Goal: Information Seeking & Learning: Learn about a topic

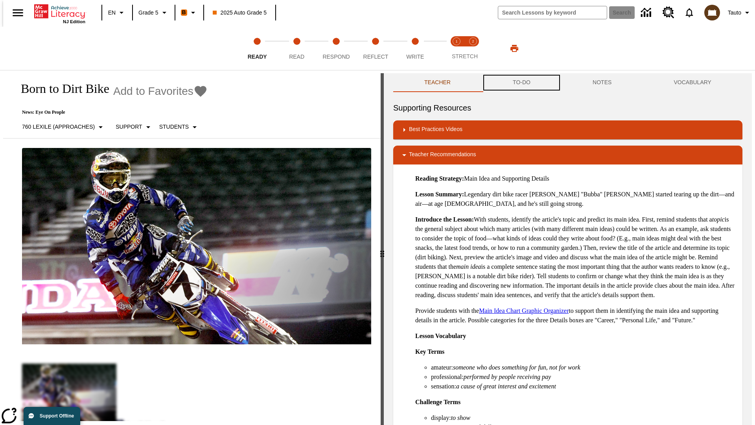
click at [521, 83] on button "TO-DO" at bounding box center [522, 82] width 80 height 19
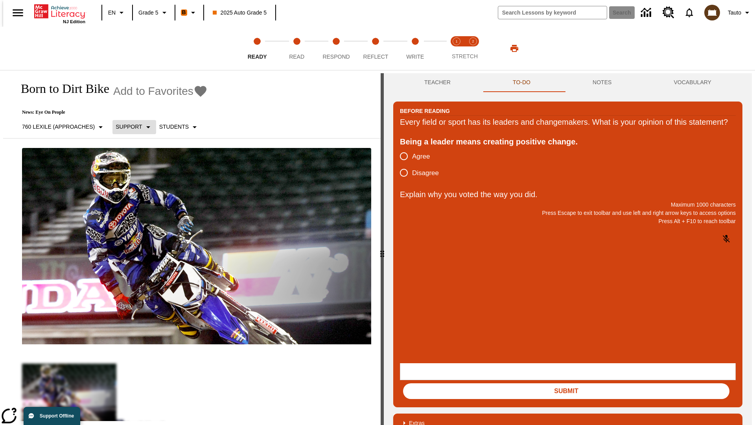
click at [130, 127] on p "Support" at bounding box center [129, 127] width 26 height 8
click at [139, 173] on p "Support" at bounding box center [139, 173] width 46 height 8
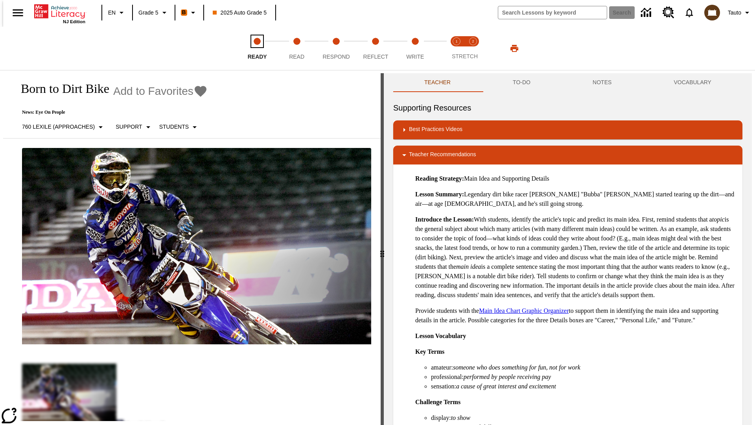
click at [257, 48] on span "Ready" at bounding box center [257, 53] width 19 height 14
click at [521, 83] on button "TO-DO" at bounding box center [522, 82] width 80 height 19
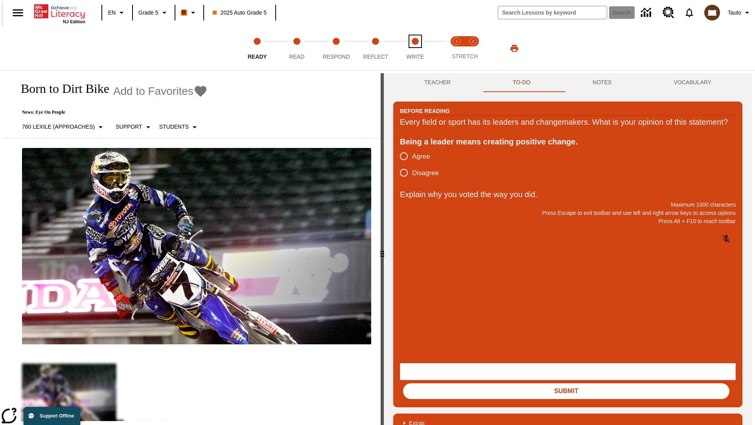
click at [415, 48] on span "Write" at bounding box center [415, 53] width 18 height 14
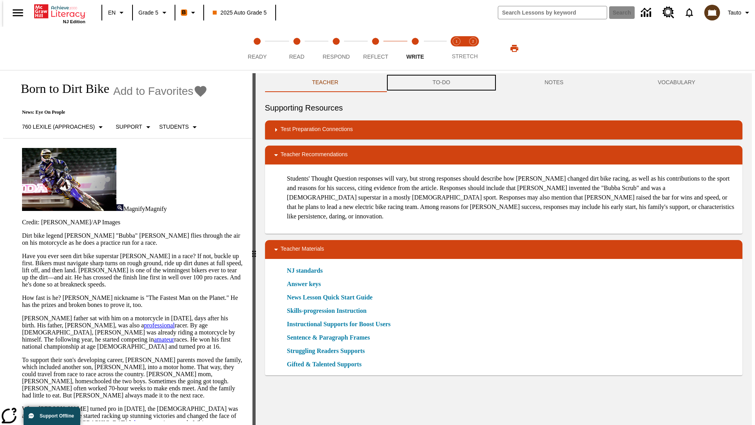
scroll to position [0, 0]
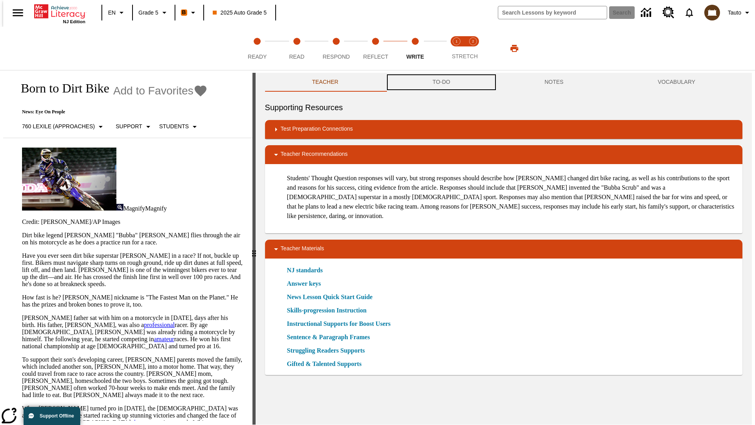
click at [441, 83] on button "TO-DO" at bounding box center [441, 82] width 112 height 19
